Goal: Task Accomplishment & Management: Use online tool/utility

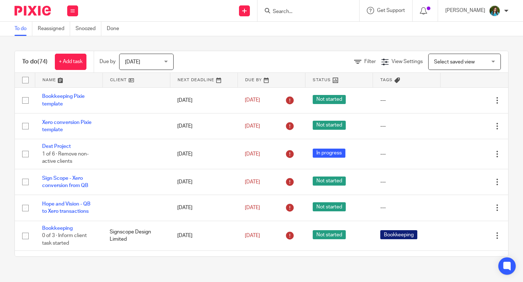
click at [290, 13] on input "Search" at bounding box center [304, 12] width 65 height 7
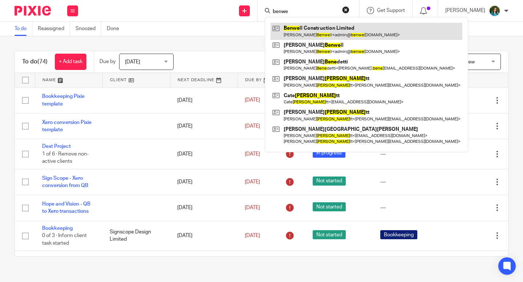
type input "benwe"
click at [346, 34] on link at bounding box center [366, 31] width 192 height 17
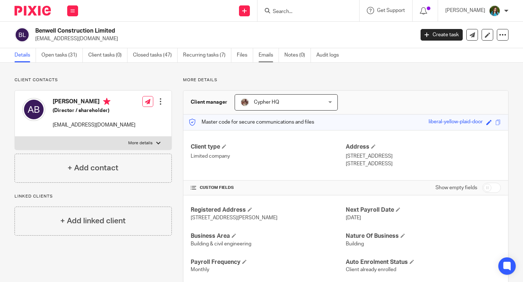
click at [267, 55] on link "Emails" at bounding box center [268, 55] width 20 height 14
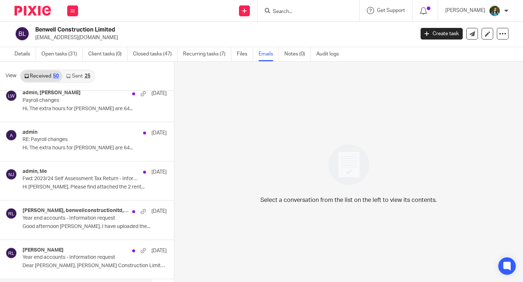
scroll to position [1759, 0]
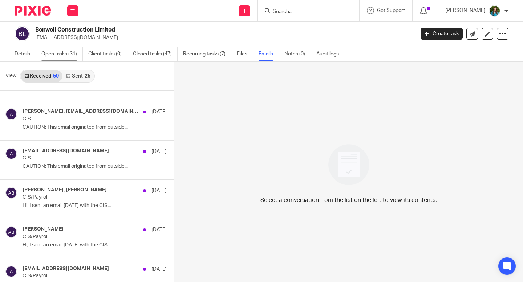
click at [71, 54] on link "Open tasks (31)" at bounding box center [61, 54] width 41 height 14
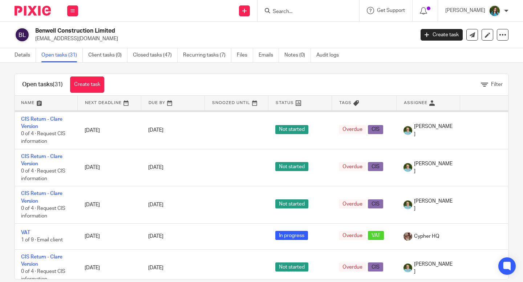
scroll to position [367, 1]
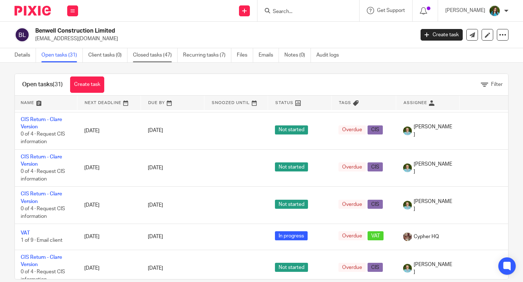
click at [162, 58] on link "Closed tasks (47)" at bounding box center [155, 55] width 45 height 14
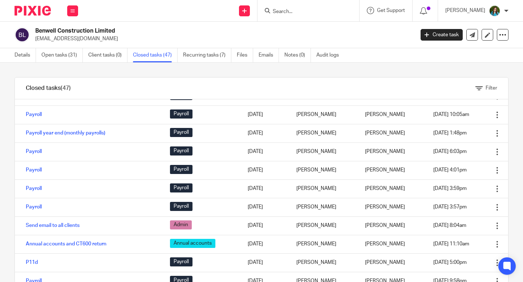
scroll to position [25, 0]
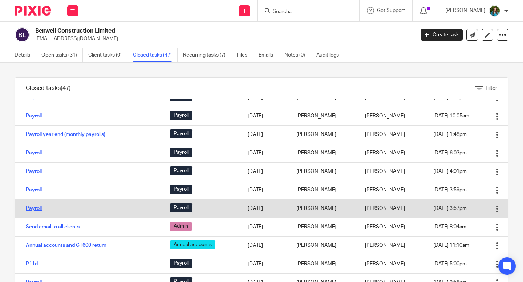
click at [28, 209] on link "Payroll" at bounding box center [34, 208] width 16 height 5
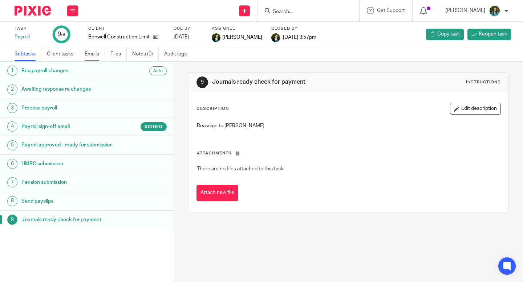
click at [100, 55] on link "Emails" at bounding box center [95, 54] width 20 height 14
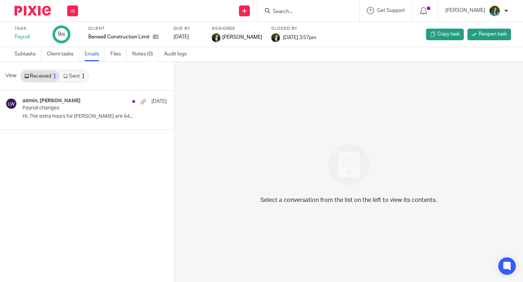
click at [82, 74] on div "1" at bounding box center [83, 76] width 3 height 5
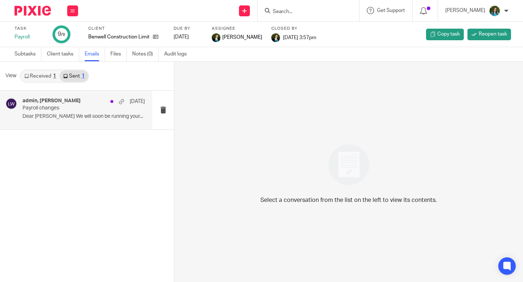
click at [73, 121] on div "admin, [PERSON_NAME] [DATE][PERSON_NAME] changes Dear [PERSON_NAME] We will soo…" at bounding box center [84, 110] width 122 height 24
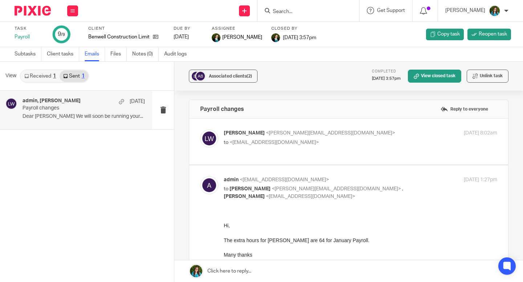
click at [345, 145] on p "to <admin@benwellconstruction.co.uk>" at bounding box center [315, 143] width 182 height 8
checkbox input "true"
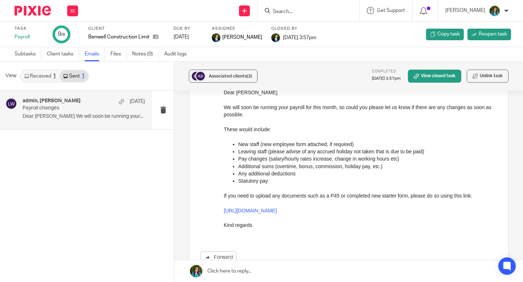
scroll to position [148, 0]
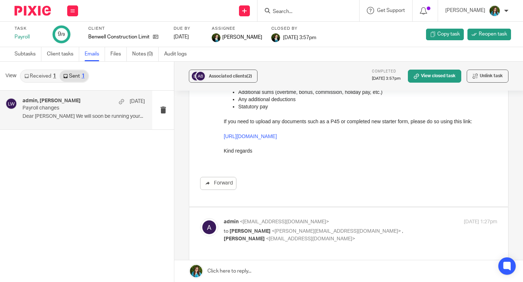
click at [35, 79] on link "Received 1" at bounding box center [40, 76] width 39 height 12
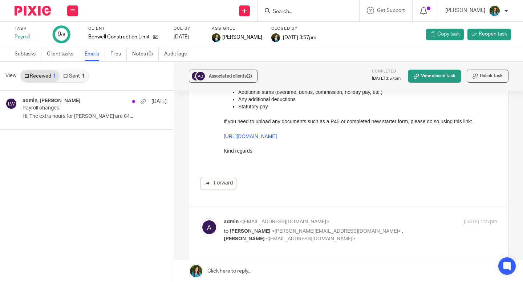
click at [159, 37] on div "Benwell Construction Limited" at bounding box center [126, 36] width 76 height 7
click at [155, 37] on icon at bounding box center [155, 36] width 5 height 5
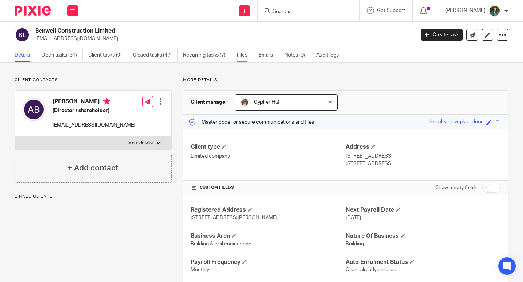
click at [247, 54] on link "Files" at bounding box center [245, 55] width 16 height 14
click at [271, 55] on link "Emails" at bounding box center [268, 55] width 20 height 14
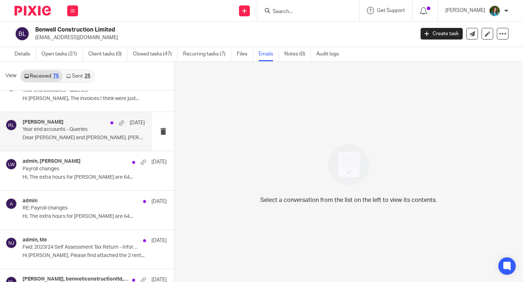
scroll to position [1513, 0]
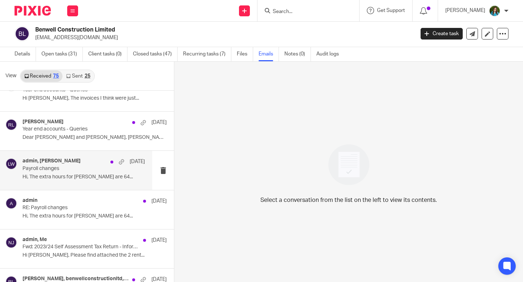
click at [73, 173] on div "admin, Louise Williams 28 Jan Payroll changes Hi, The extra hours for Jacob Oli…" at bounding box center [84, 170] width 122 height 24
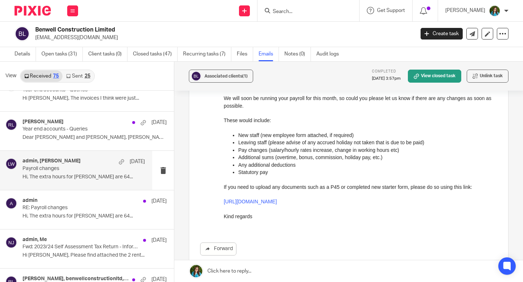
scroll to position [294, 0]
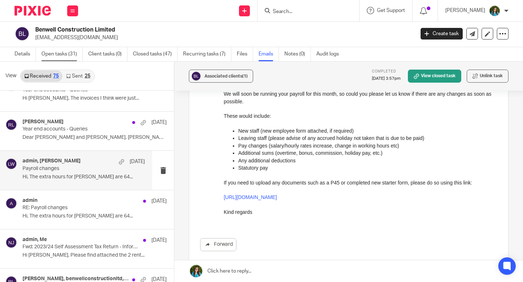
click at [72, 53] on link "Open tasks (31)" at bounding box center [61, 54] width 41 height 14
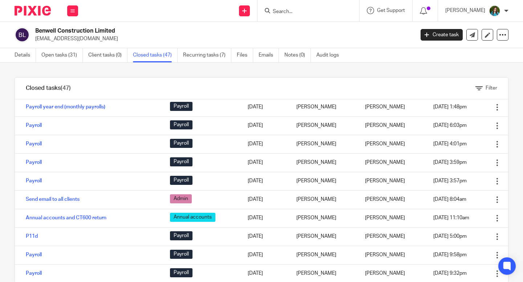
scroll to position [54, 0]
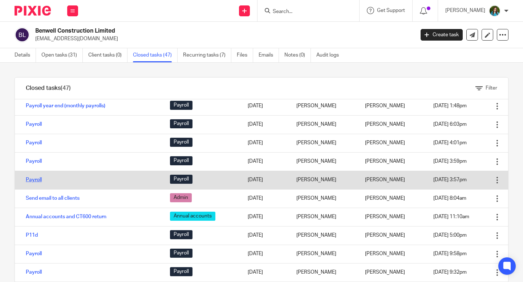
click at [38, 180] on link "Payroll" at bounding box center [34, 179] width 16 height 5
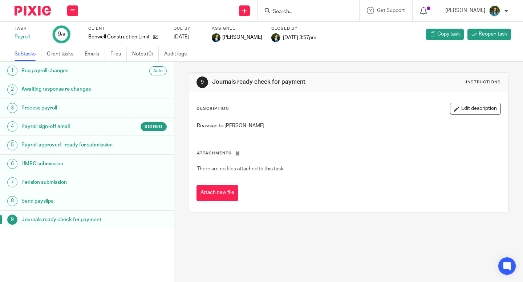
click at [117, 119] on link "4 Payroll sign-off email Signed" at bounding box center [87, 127] width 174 height 18
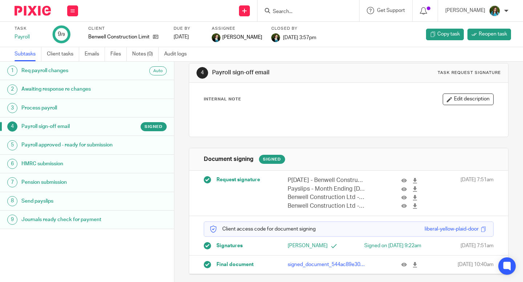
scroll to position [24, 0]
click at [404, 267] on icon at bounding box center [403, 264] width 5 height 5
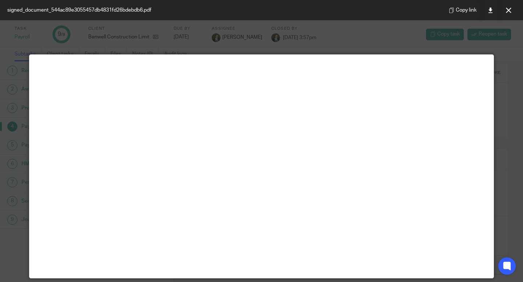
click at [502, 126] on div at bounding box center [261, 141] width 523 height 282
click at [511, 13] on button at bounding box center [508, 10] width 15 height 15
